Goal: Task Accomplishment & Management: Complete application form

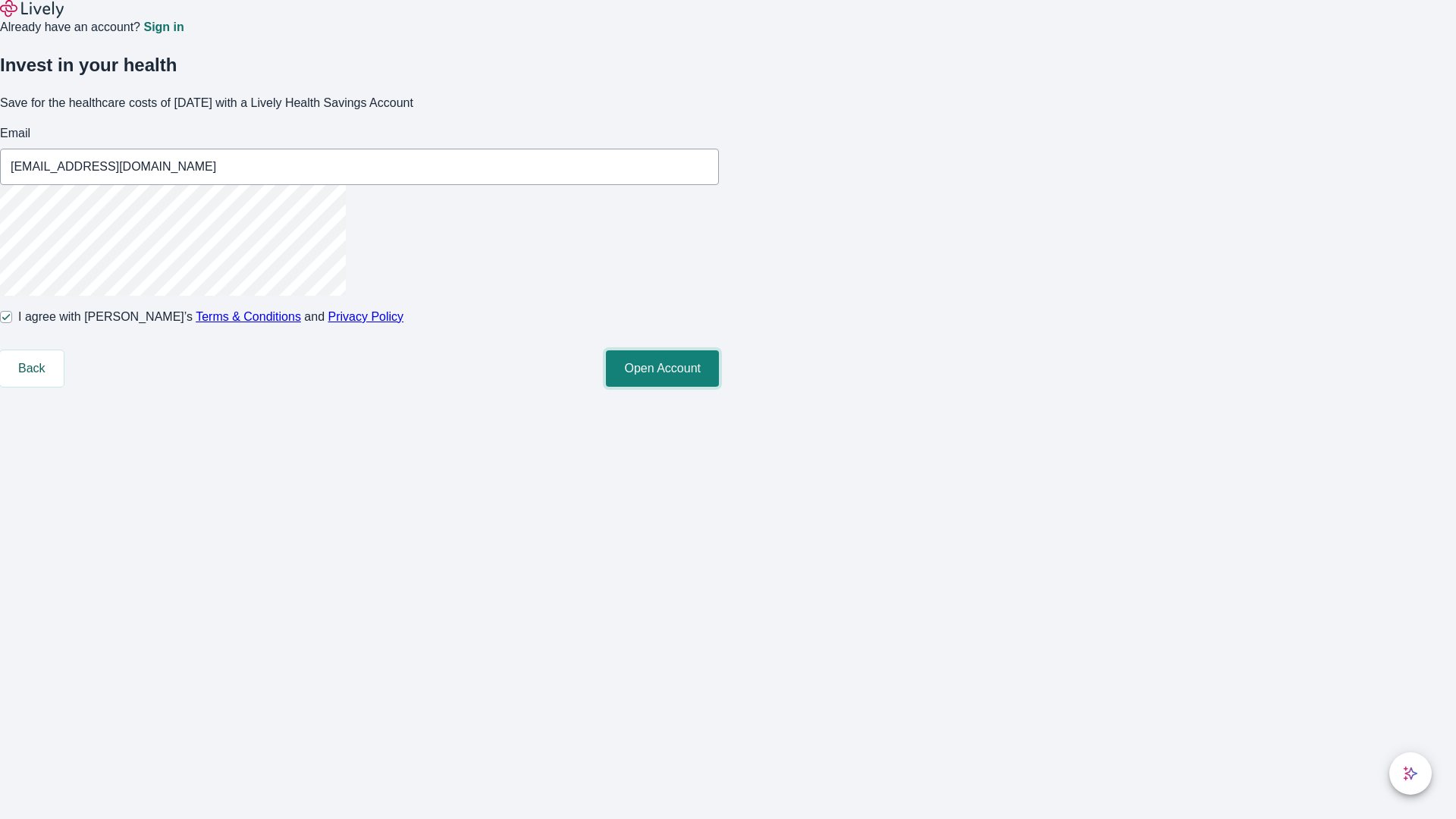
click at [719, 387] on button "Open Account" at bounding box center [662, 368] width 113 height 36
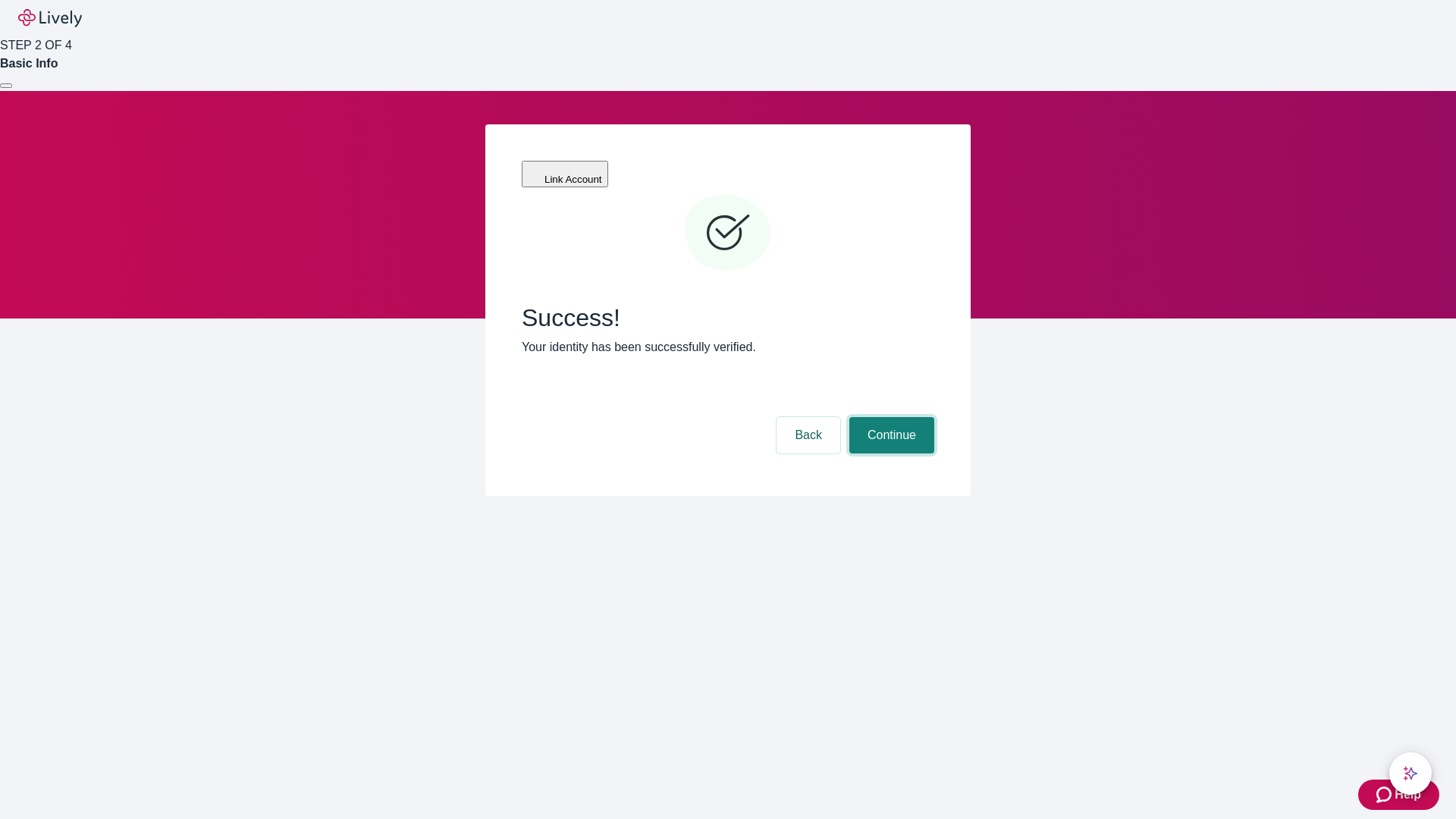
click at [890, 417] on button "Continue" at bounding box center [891, 435] width 85 height 36
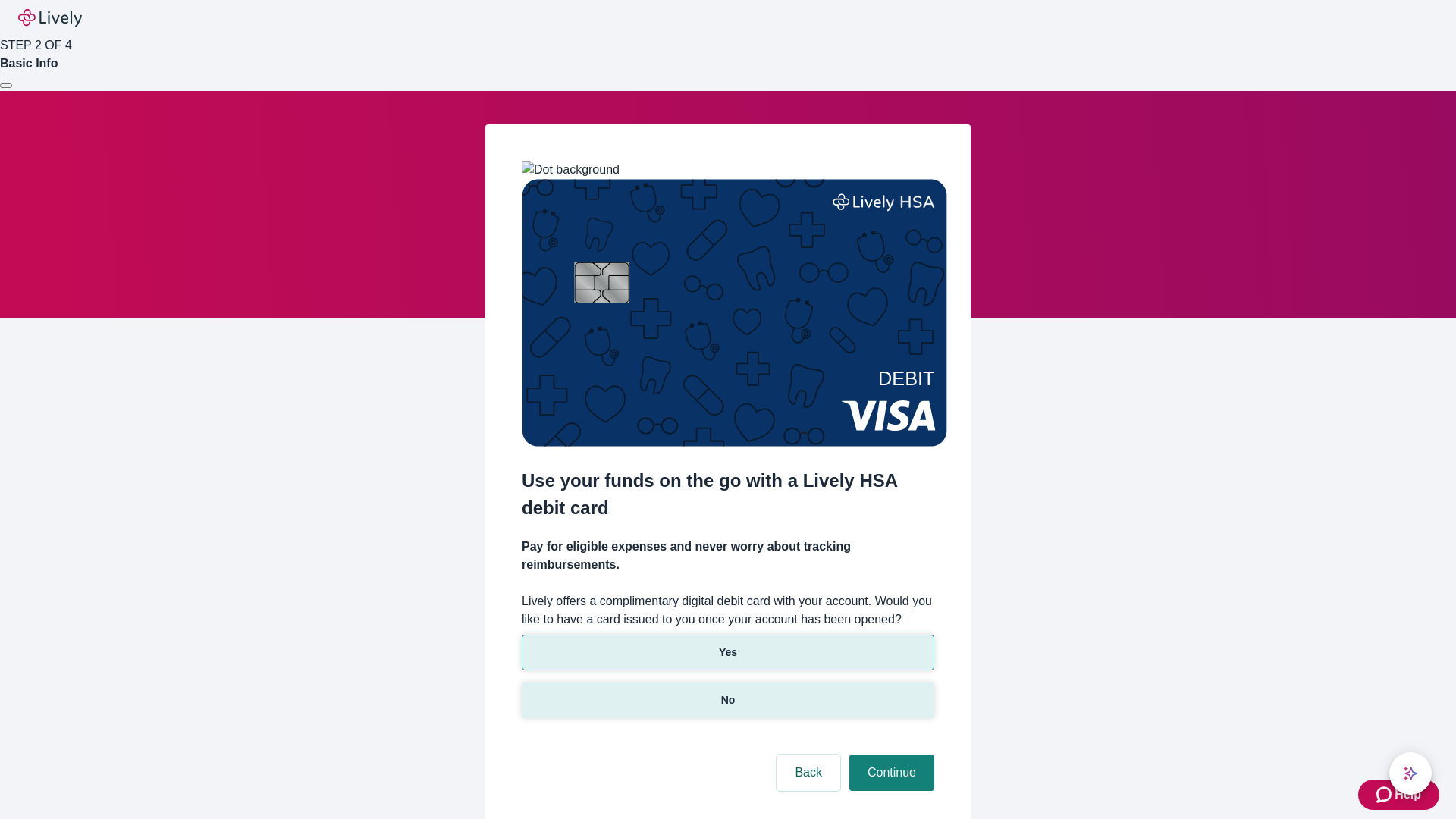
click at [727, 693] on p "No" at bounding box center [728, 700] width 14 height 16
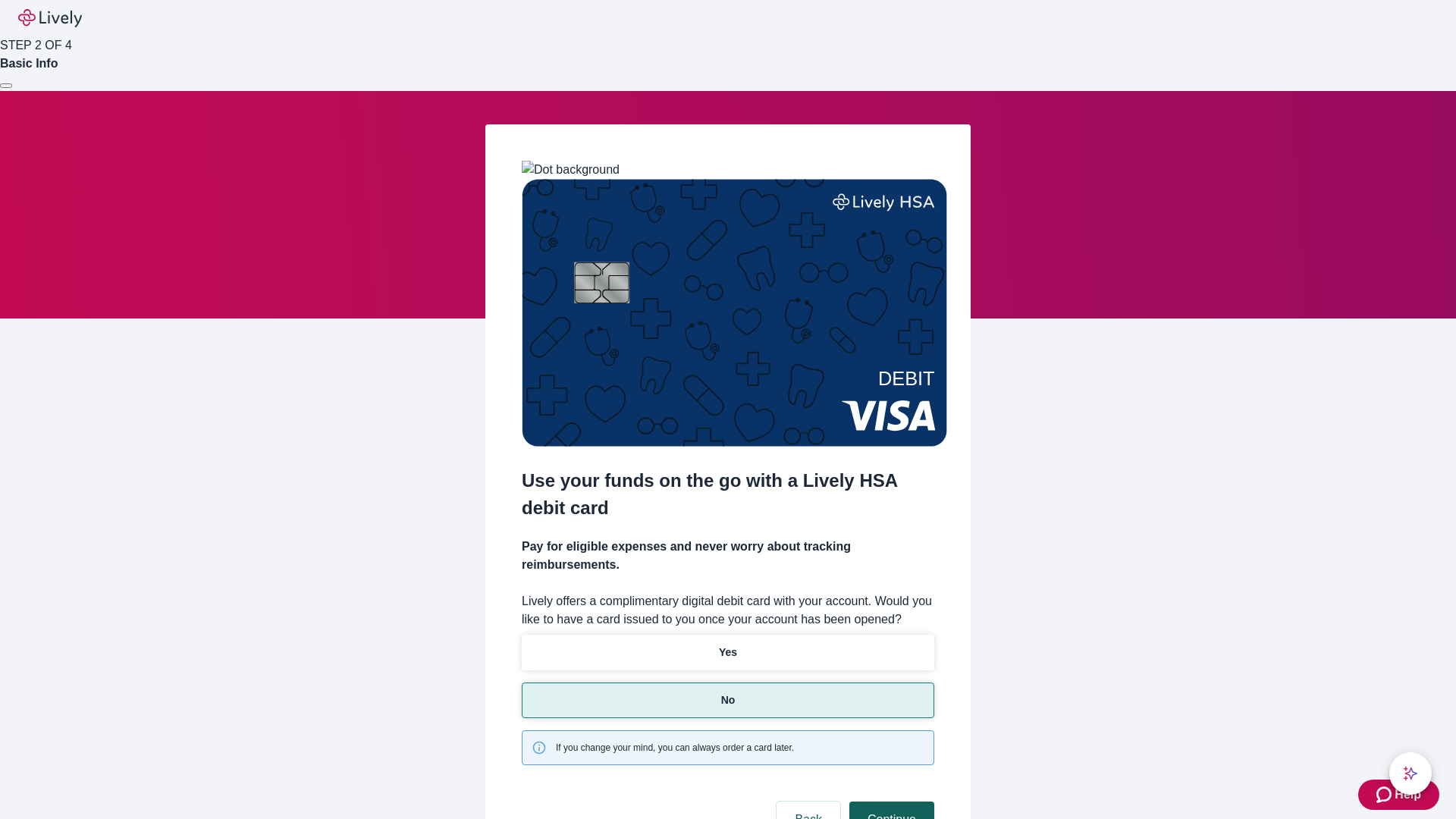
click at [890, 801] on button "Continue" at bounding box center [891, 819] width 85 height 36
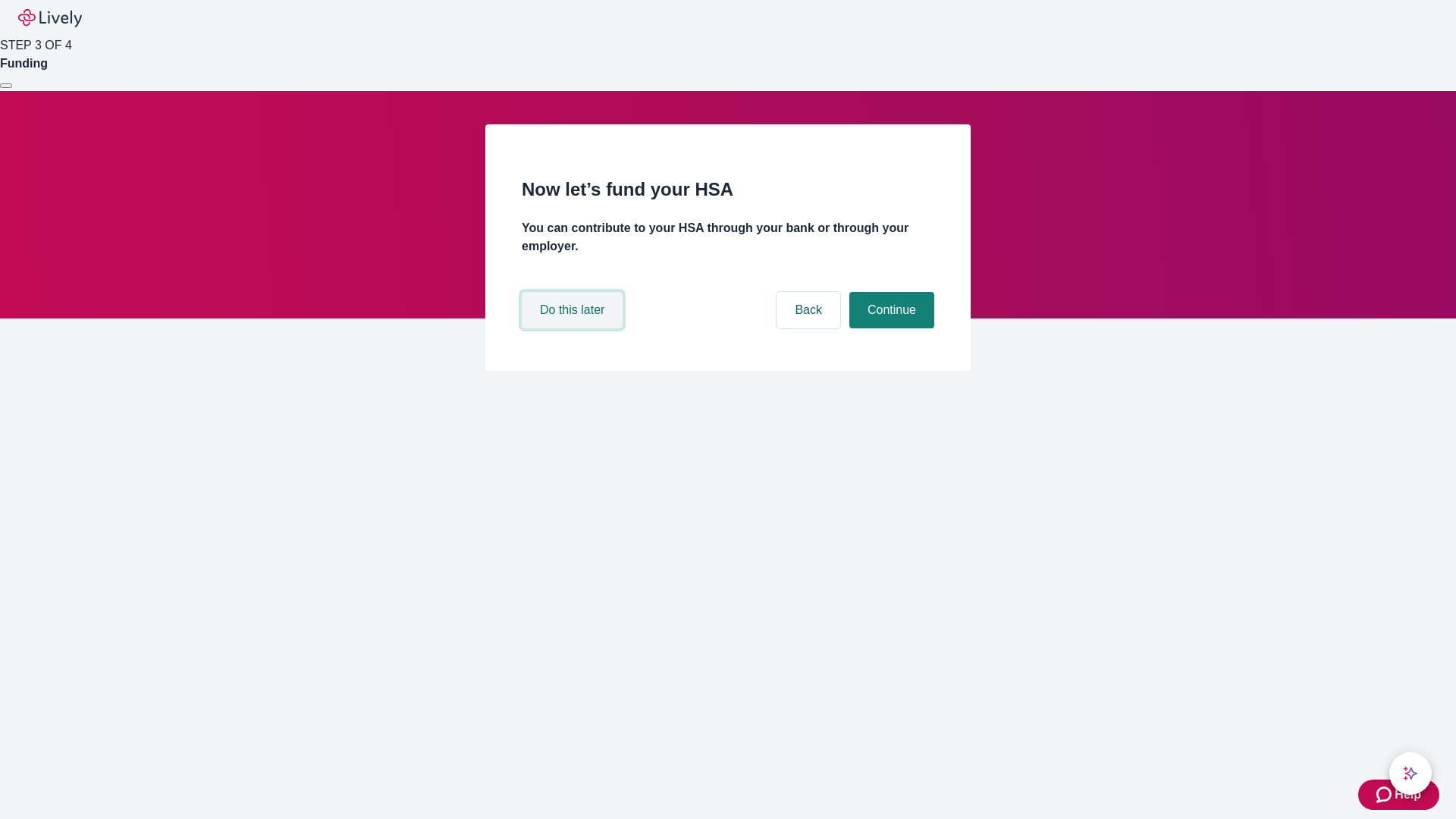
click at [574, 329] on button "Do this later" at bounding box center [572, 309] width 101 height 36
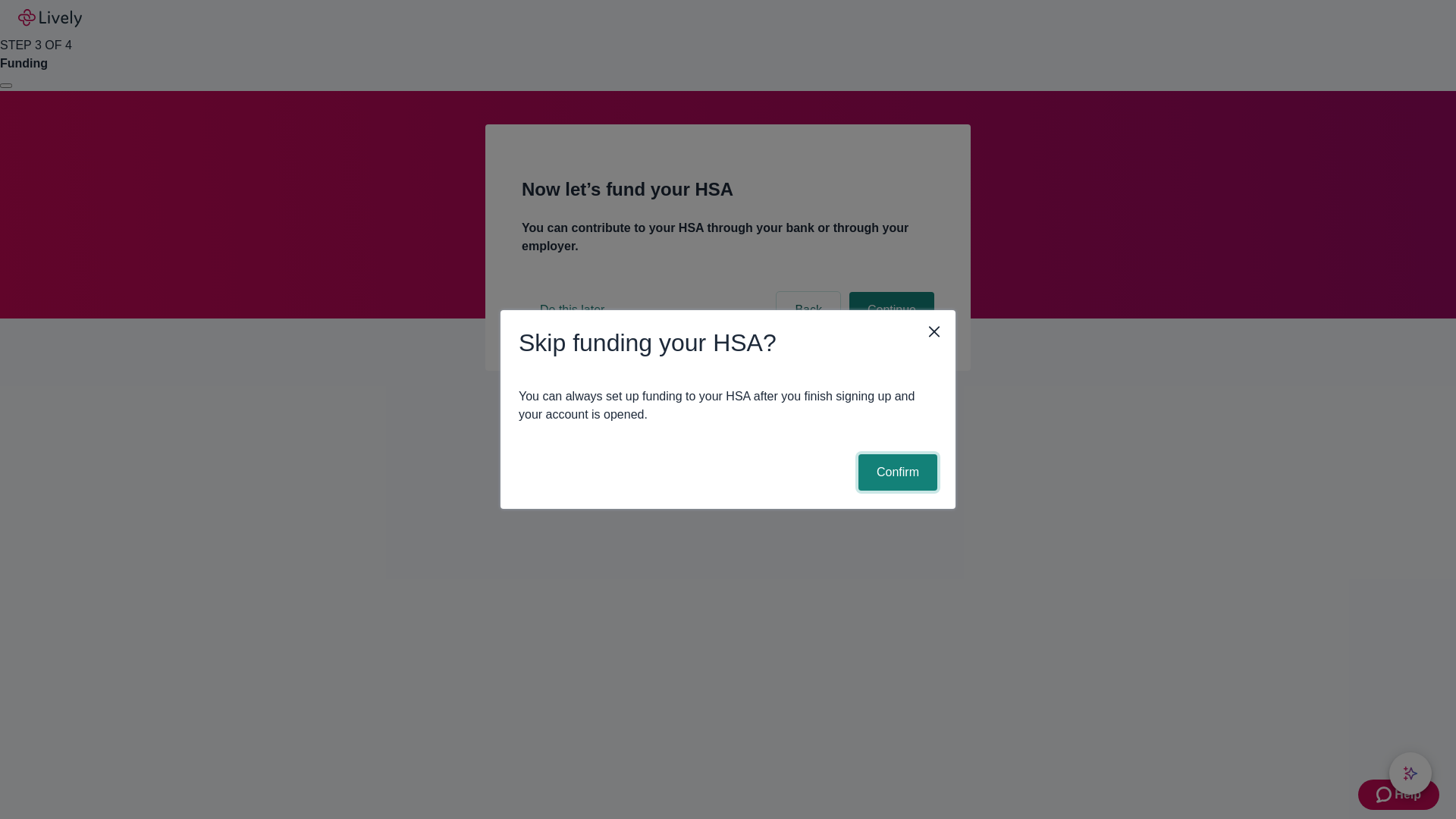
click at [896, 473] on button "Confirm" at bounding box center [898, 472] width 79 height 36
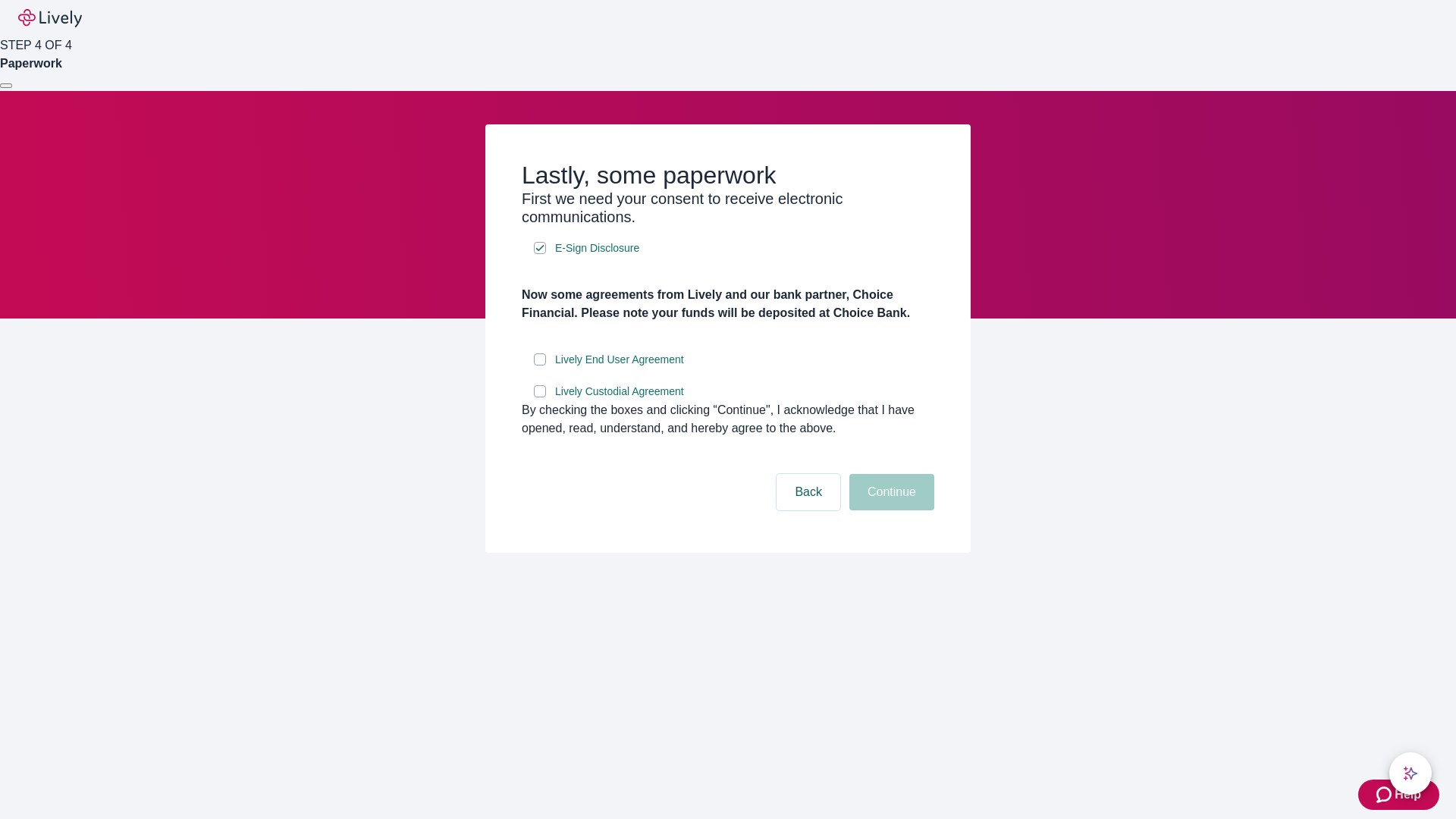
click at [540, 366] on input "Lively End User Agreement" at bounding box center [540, 359] width 12 height 12
checkbox input "true"
click at [540, 398] on input "Lively Custodial Agreement" at bounding box center [540, 391] width 12 height 12
checkbox input "true"
click at [890, 511] on button "Continue" at bounding box center [891, 491] width 85 height 36
